Goal: Information Seeking & Learning: Learn about a topic

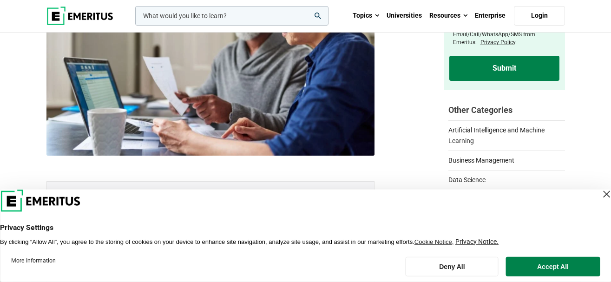
scroll to position [190, 0]
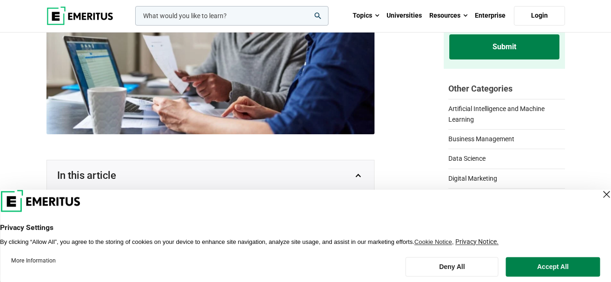
click at [600, 197] on div "Close Layer" at bounding box center [606, 194] width 13 height 13
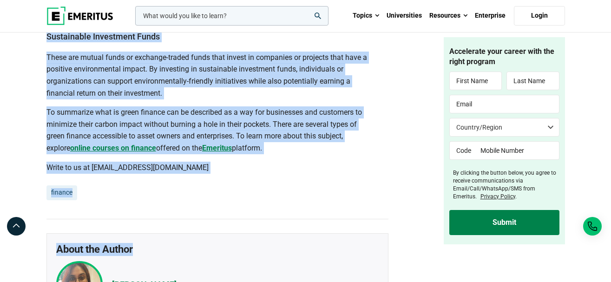
scroll to position [2621, 0]
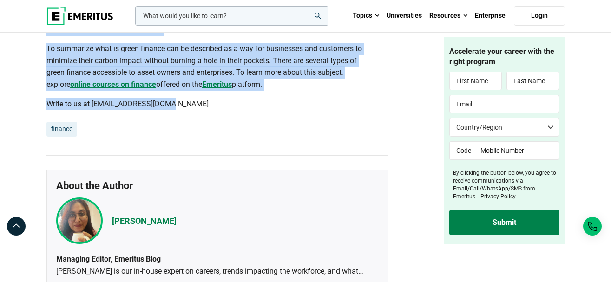
drag, startPoint x: 43, startPoint y: 76, endPoint x: 179, endPoint y: 131, distance: 146.7
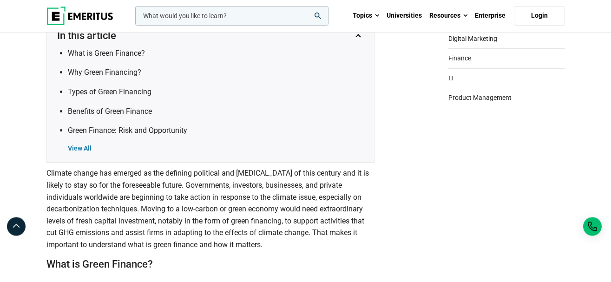
scroll to position [337, 0]
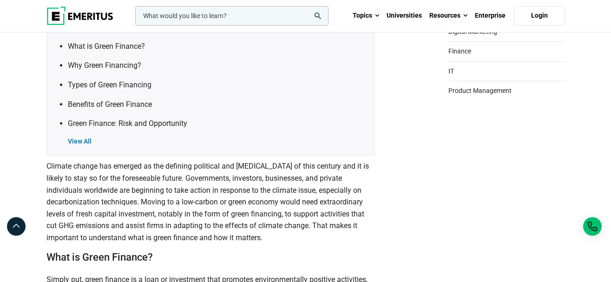
click at [369, 177] on p "Climate change has emerged as the defining political and [MEDICAL_DATA] of this…" at bounding box center [210, 201] width 328 height 83
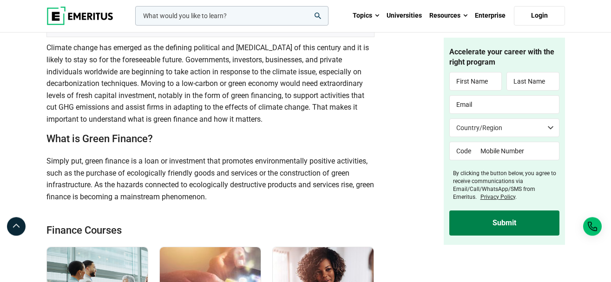
scroll to position [479, 0]
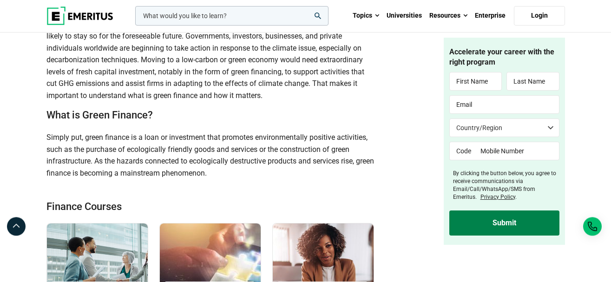
drag, startPoint x: 43, startPoint y: 136, endPoint x: 241, endPoint y: 181, distance: 202.5
copy span "Simply put, green finance is a loan or investment that promotes environmentally…"
click at [323, 71] on span "Climate change has emerged as the defining political and [MEDICAL_DATA] of this…" at bounding box center [207, 60] width 322 height 80
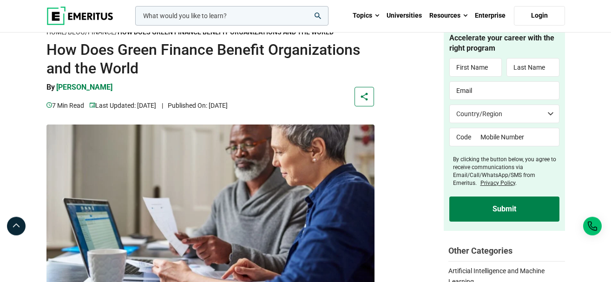
scroll to position [0, 0]
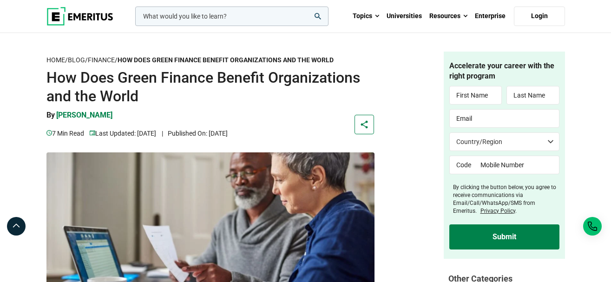
drag, startPoint x: 131, startPoint y: 113, endPoint x: 27, endPoint y: 83, distance: 108.9
copy header "How Does Green Finance Benefit Organizations and the World By [PERSON_NAME]"
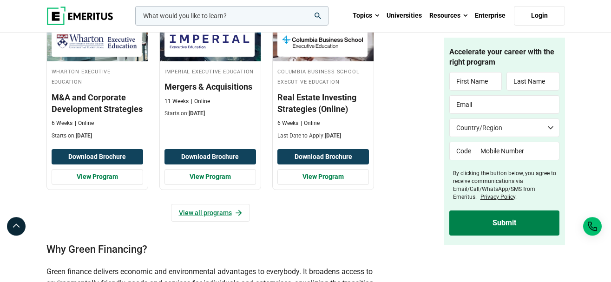
scroll to position [968, 0]
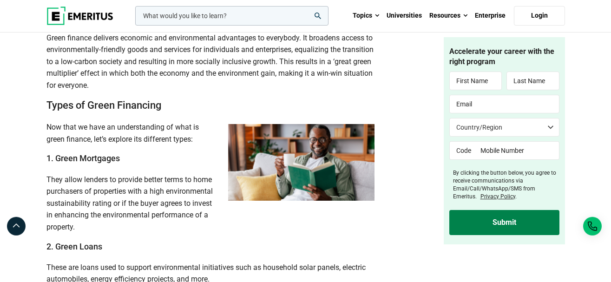
click at [138, 66] on span "Green finance delivers economic and environmental advantages to everybody. It b…" at bounding box center [209, 61] width 327 height 56
click at [149, 164] on h3 "1. Green Mortgages" at bounding box center [210, 158] width 328 height 12
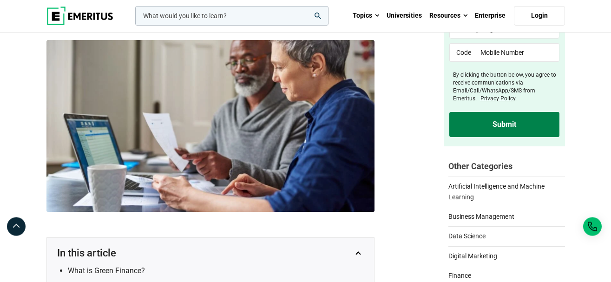
scroll to position [0, 0]
